Goal: Check status

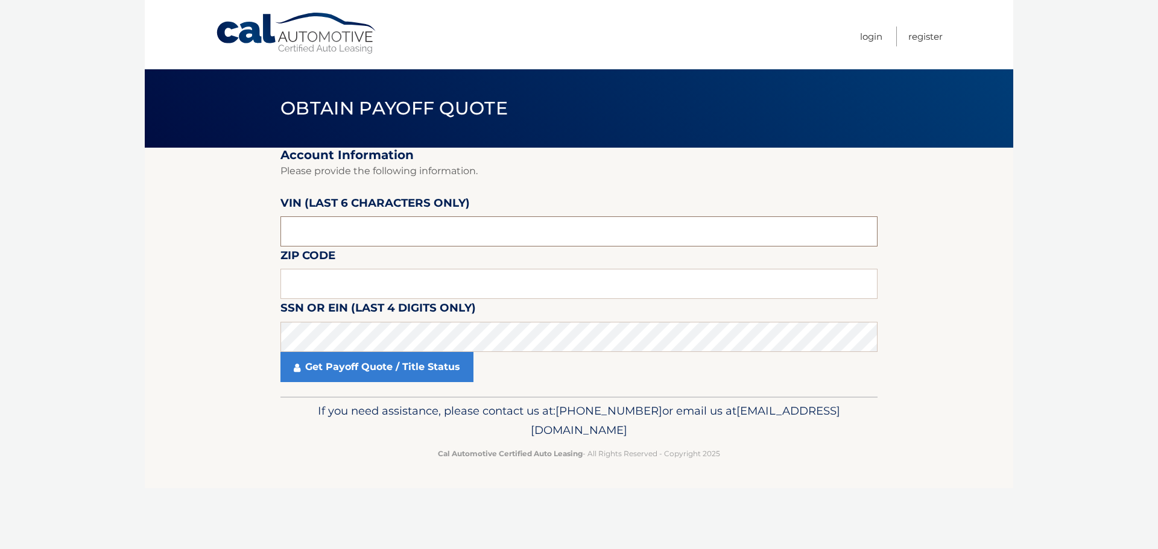
drag, startPoint x: 317, startPoint y: 231, endPoint x: 226, endPoint y: 228, distance: 91.1
click at [226, 228] on section "Account Information Please provide the following information. [PERSON_NAME] (la…" at bounding box center [579, 272] width 869 height 249
type input "165431"
click at [294, 276] on input "text" at bounding box center [578, 284] width 597 height 30
click at [296, 276] on input "text" at bounding box center [578, 284] width 597 height 30
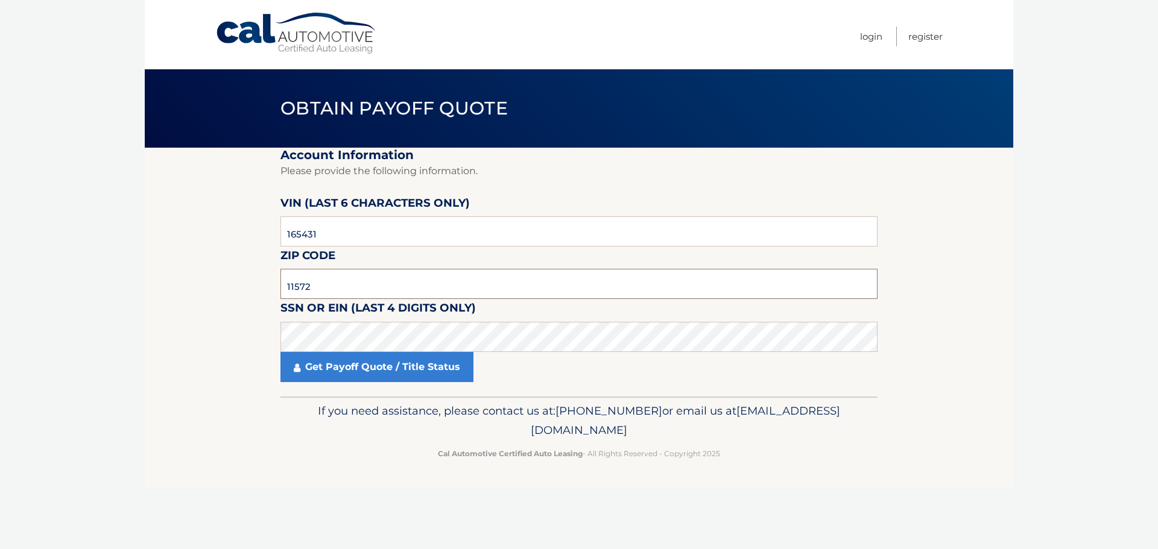
type input "11572"
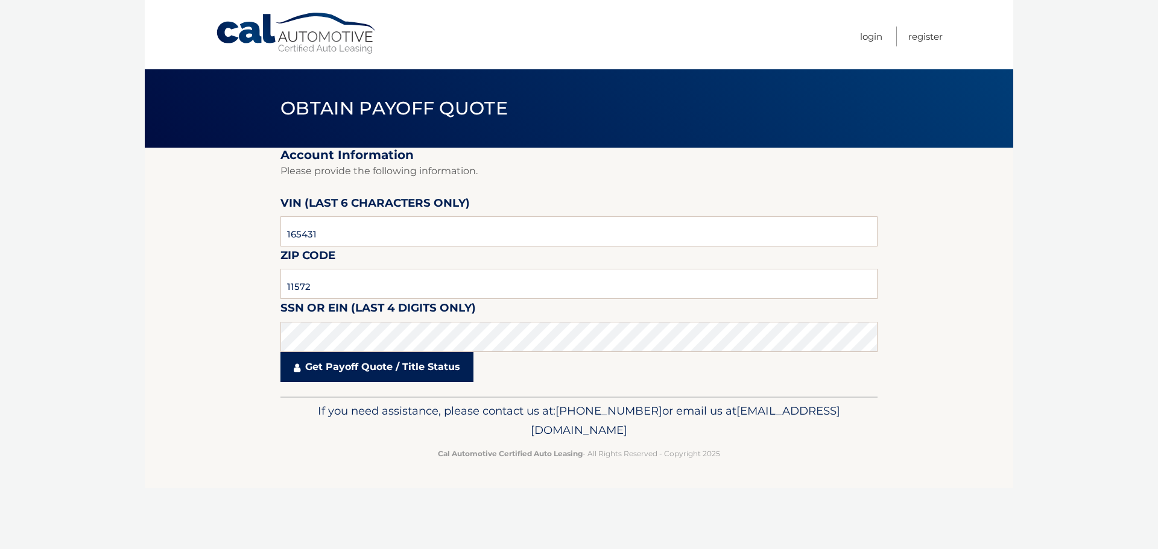
click at [411, 369] on link "Get Payoff Quote / Title Status" at bounding box center [376, 367] width 193 height 30
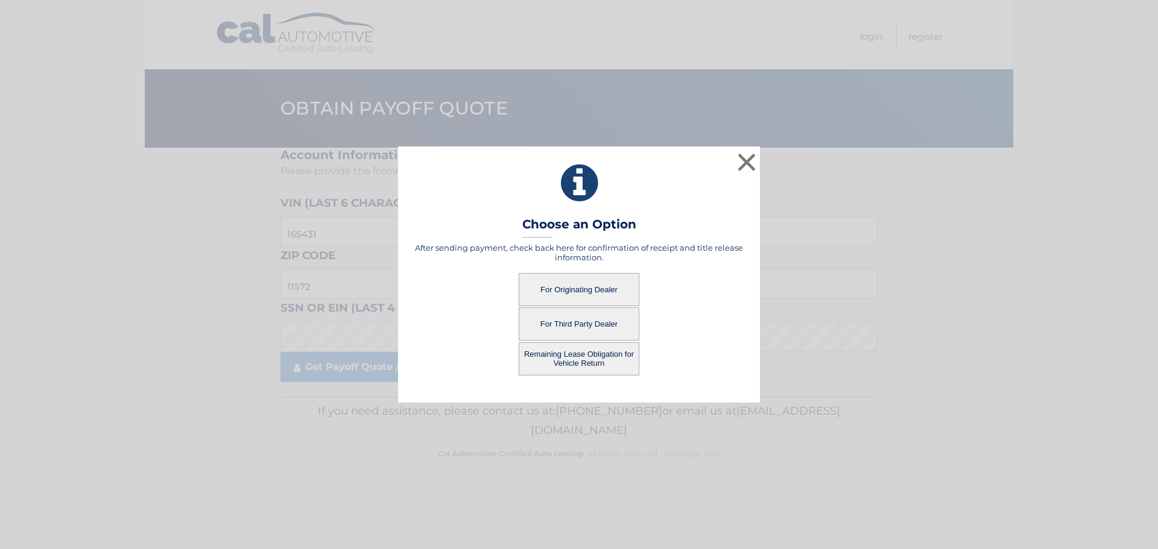
click at [545, 294] on button "For Originating Dealer" at bounding box center [579, 289] width 121 height 33
click at [567, 287] on button "For Originating Dealer" at bounding box center [579, 289] width 121 height 33
